Goal: Book appointment/travel/reservation

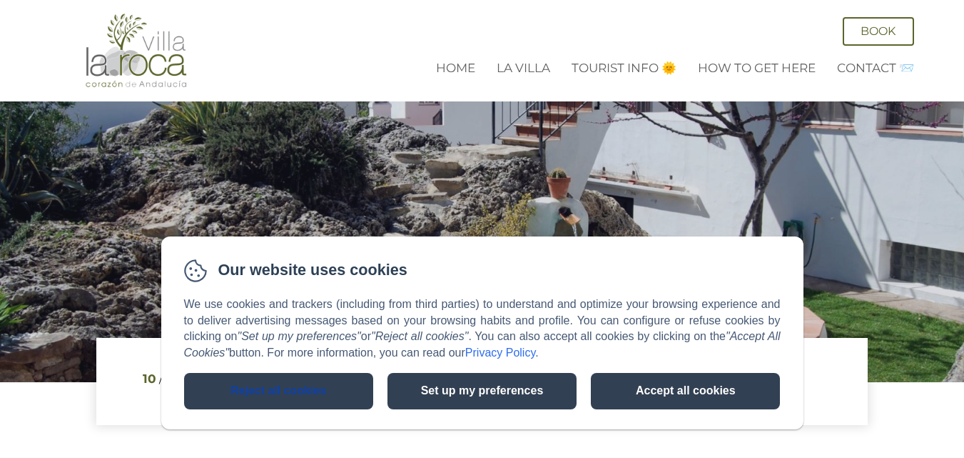
click at [278, 390] on button "Reject all cookies" at bounding box center [278, 391] width 189 height 36
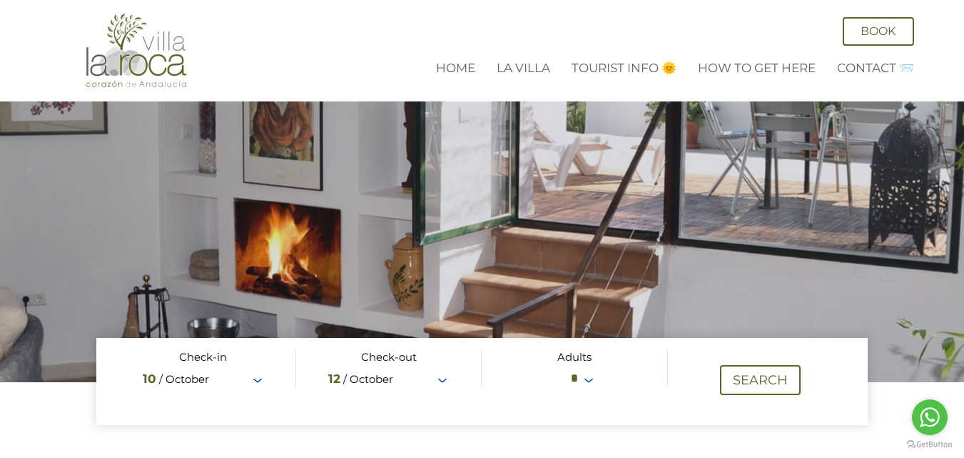
click at [260, 382] on span at bounding box center [482, 381] width 772 height 87
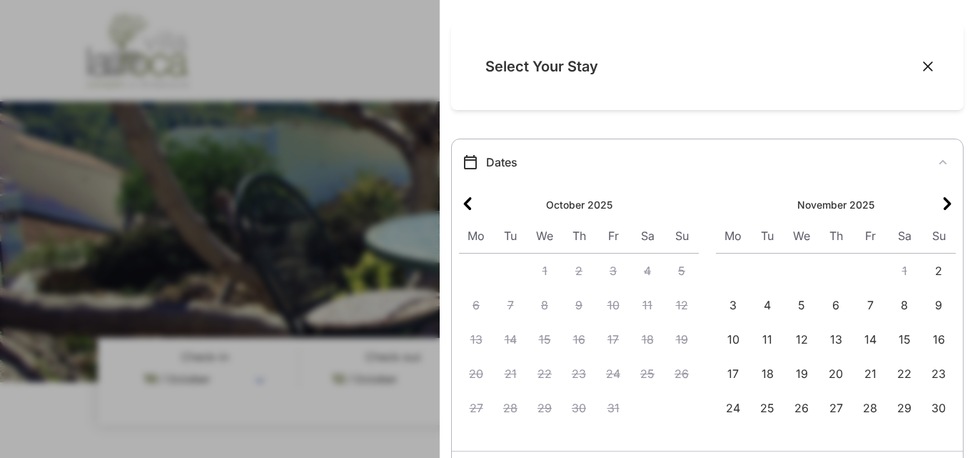
click at [939, 206] on icon "Next month" at bounding box center [947, 203] width 17 height 17
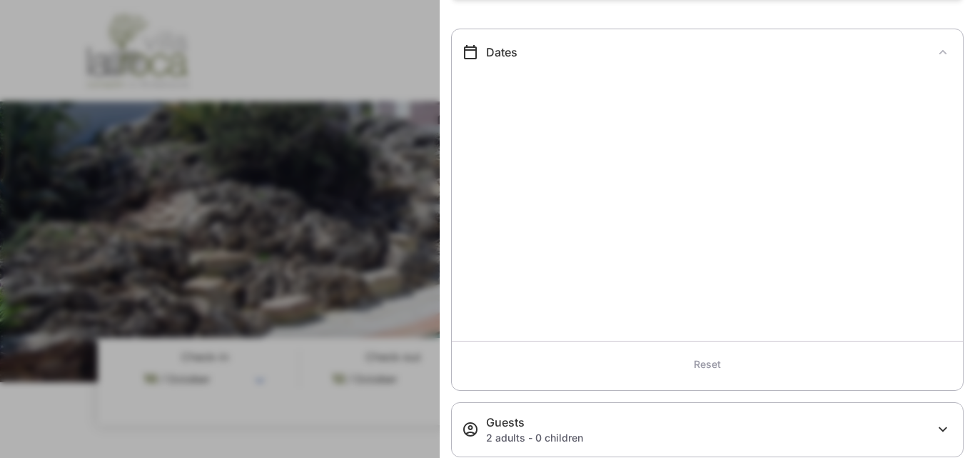
scroll to position [69, 0]
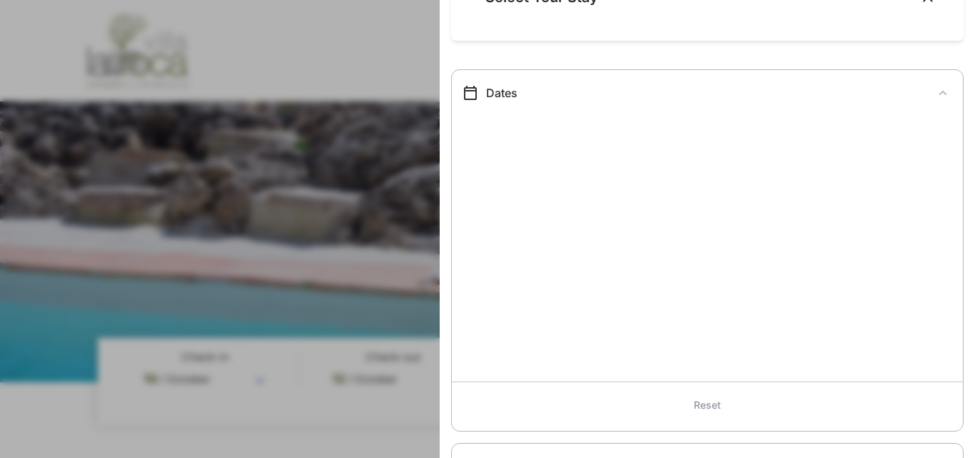
click at [709, 249] on div at bounding box center [707, 245] width 511 height 271
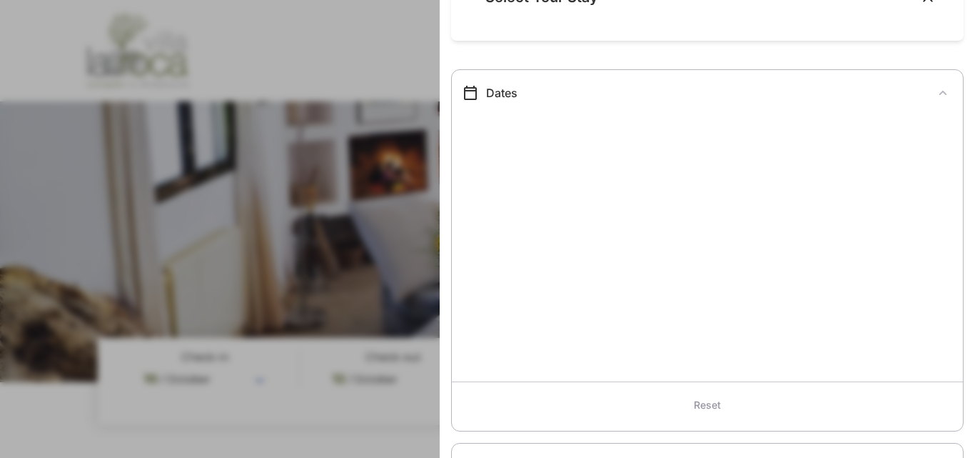
click at [466, 91] on icon at bounding box center [470, 93] width 13 height 14
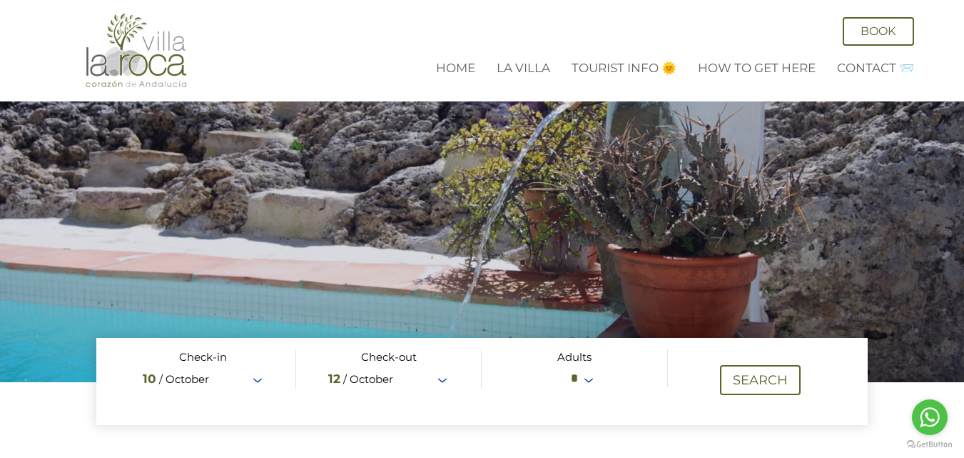
click at [256, 381] on span at bounding box center [482, 381] width 772 height 87
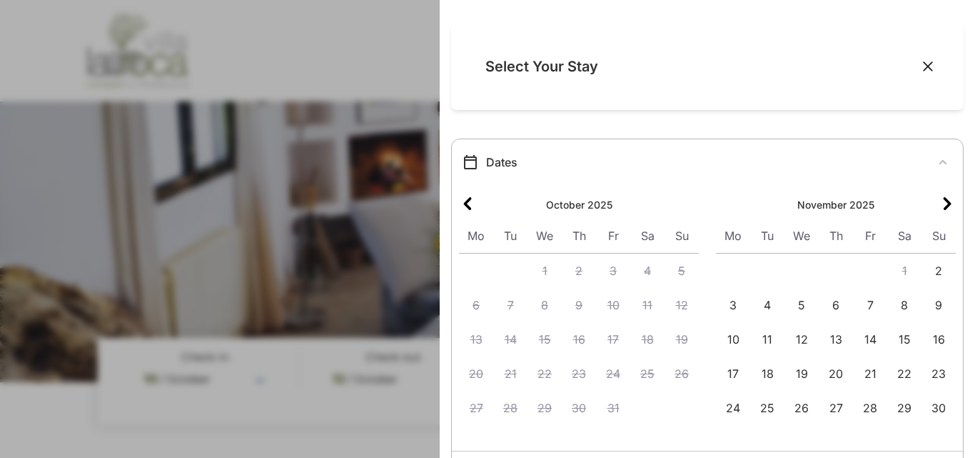
click at [945, 201] on icon "Next month" at bounding box center [947, 203] width 17 height 17
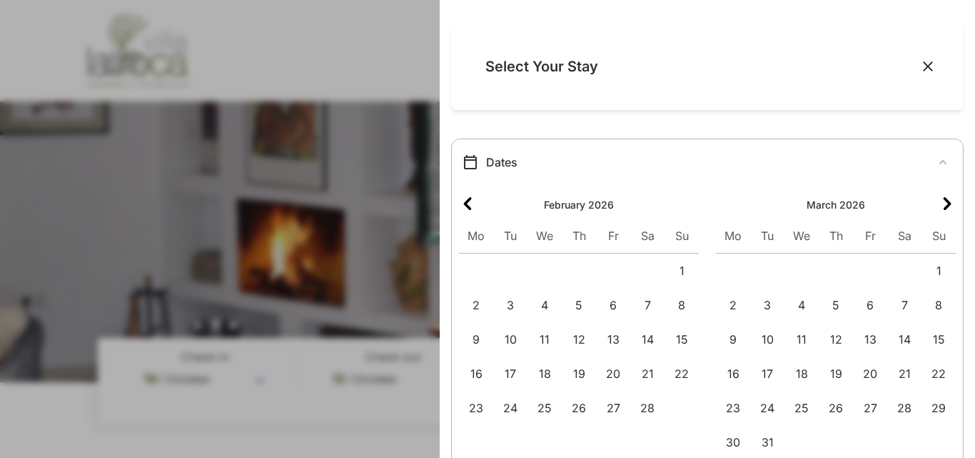
click at [945, 201] on icon "Next month" at bounding box center [947, 203] width 17 height 17
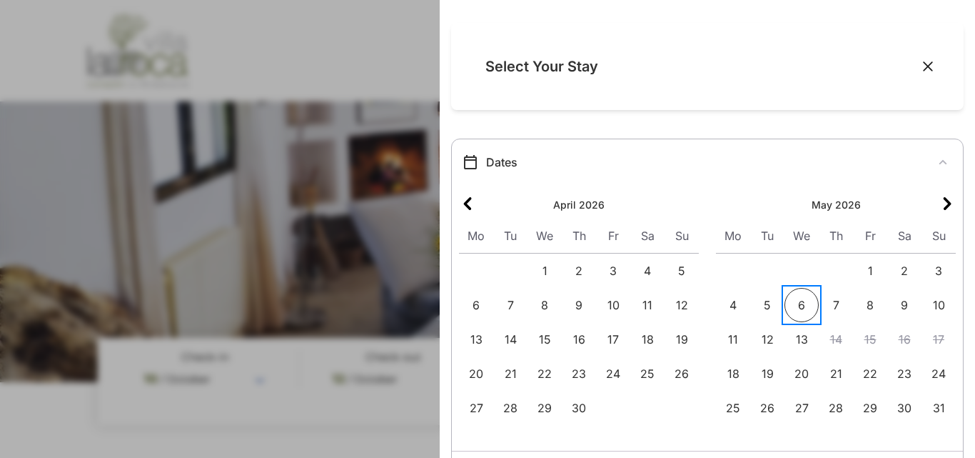
click at [795, 305] on span "6" at bounding box center [801, 305] width 34 height 34
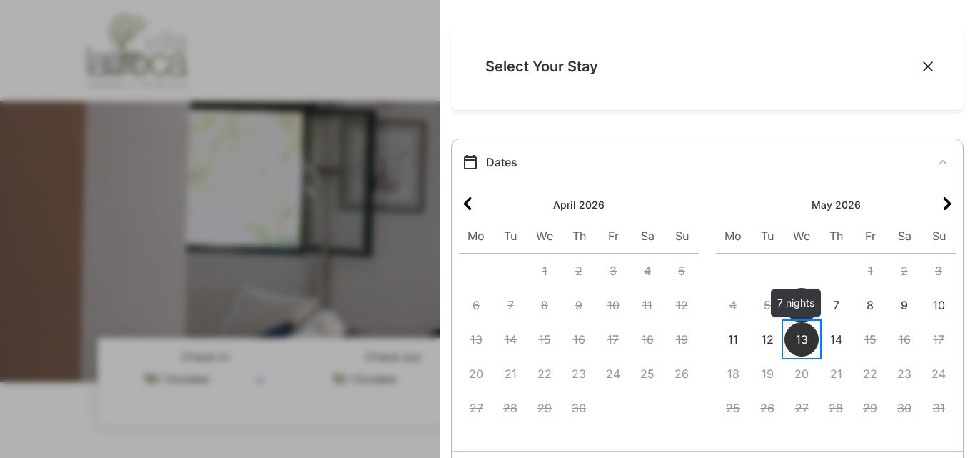
click at [792, 335] on span "13" at bounding box center [801, 339] width 34 height 34
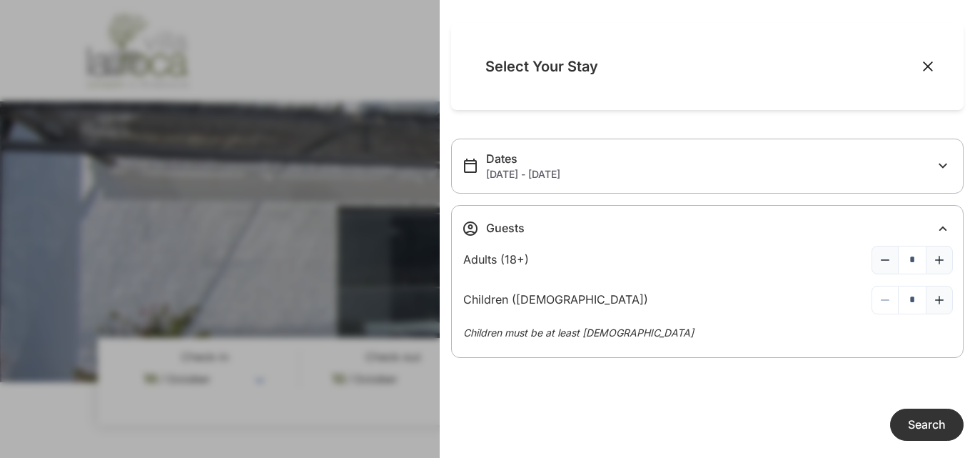
click at [929, 424] on span "Search" at bounding box center [927, 424] width 38 height 14
